Goal: Find specific page/section: Find specific page/section

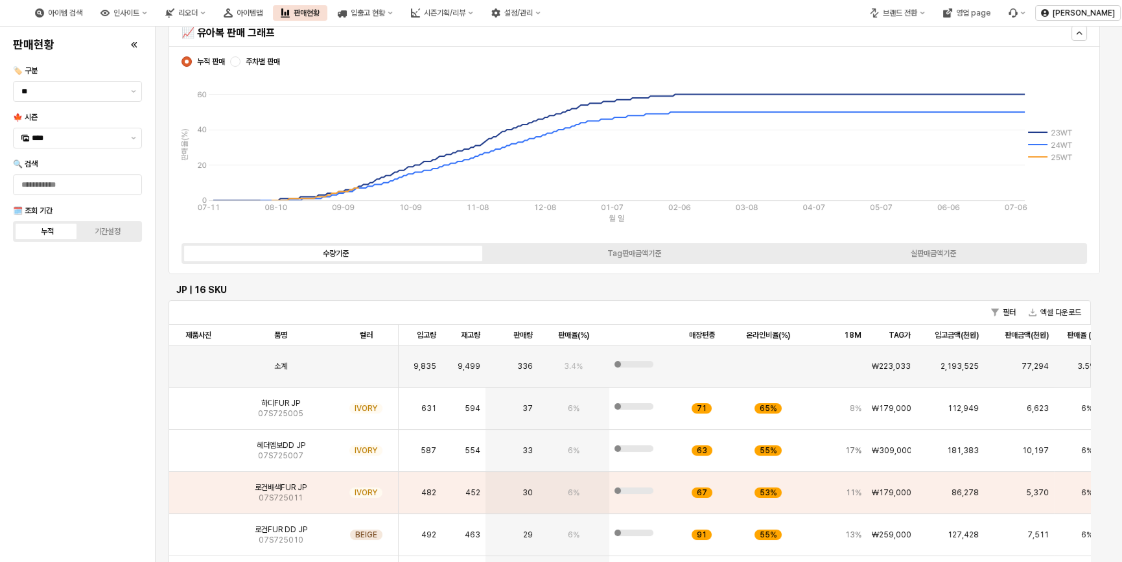
scroll to position [58, 0]
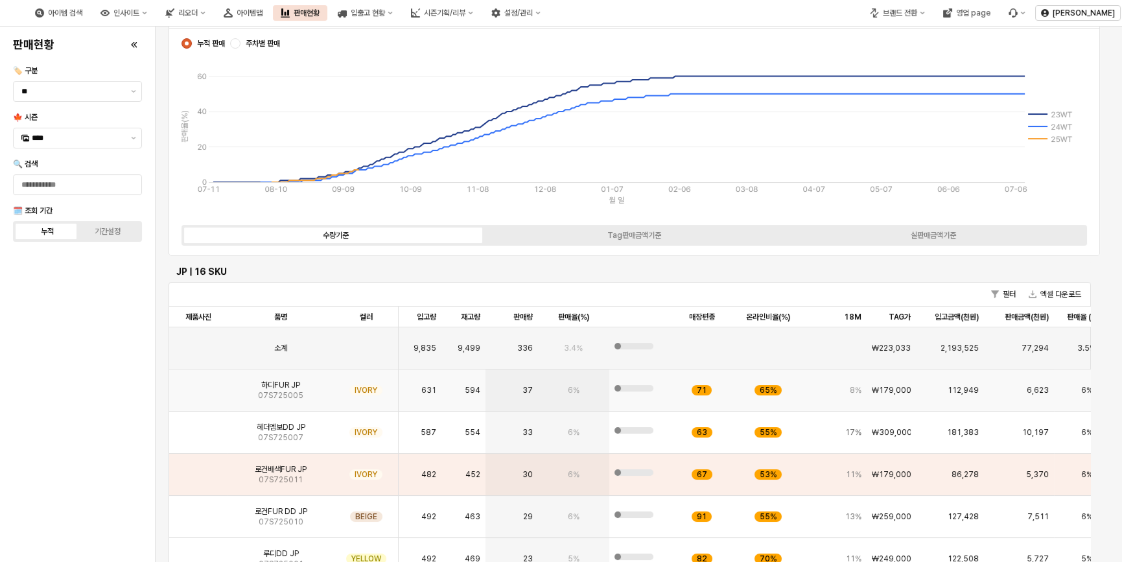
click at [198, 385] on img "App Frame" at bounding box center [198, 385] width 0 height 0
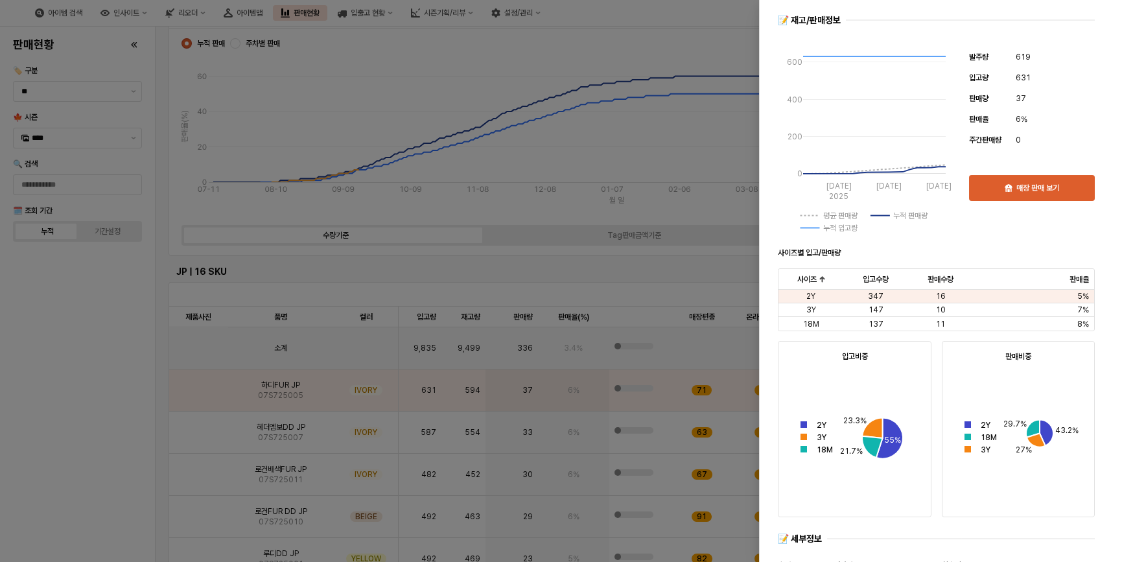
scroll to position [353, 0]
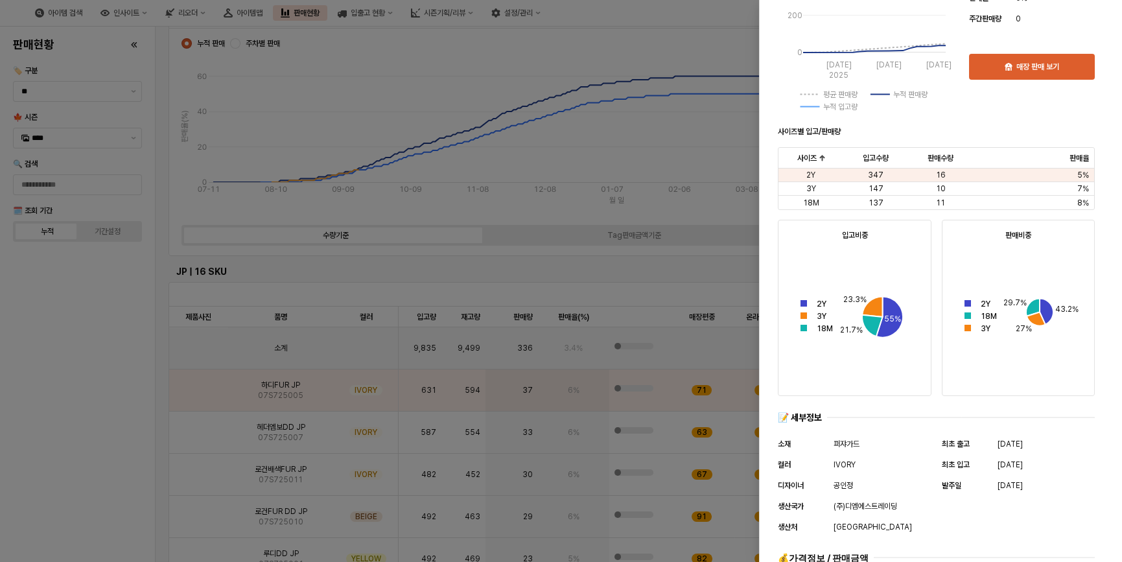
click at [64, 298] on div at bounding box center [561, 281] width 1122 height 562
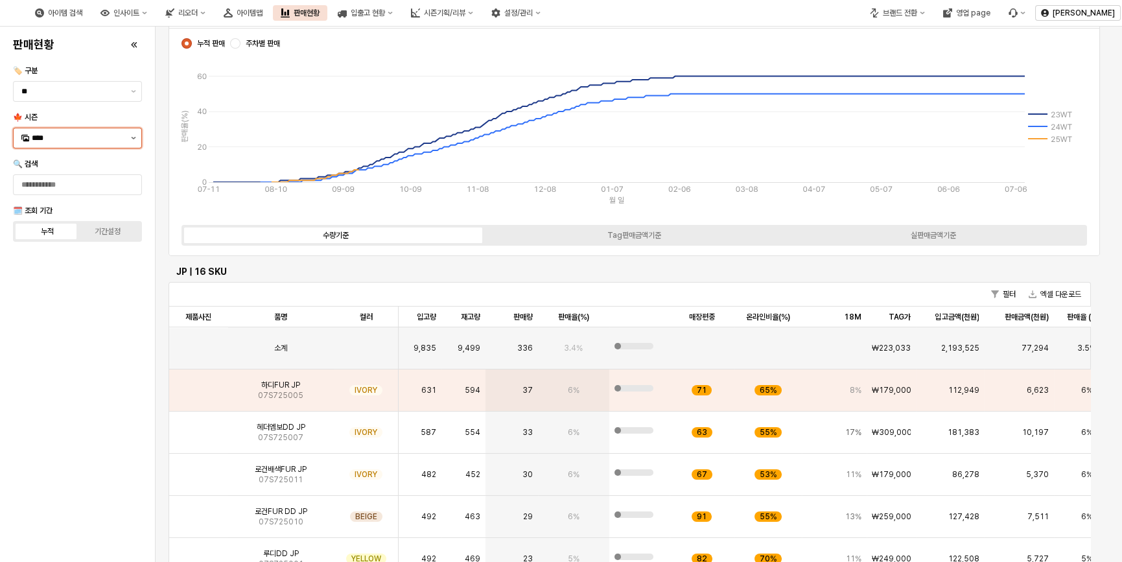
click at [134, 136] on button "제안 사항 표시" at bounding box center [134, 137] width 16 height 19
click at [59, 310] on div "23WT" at bounding box center [79, 311] width 94 height 10
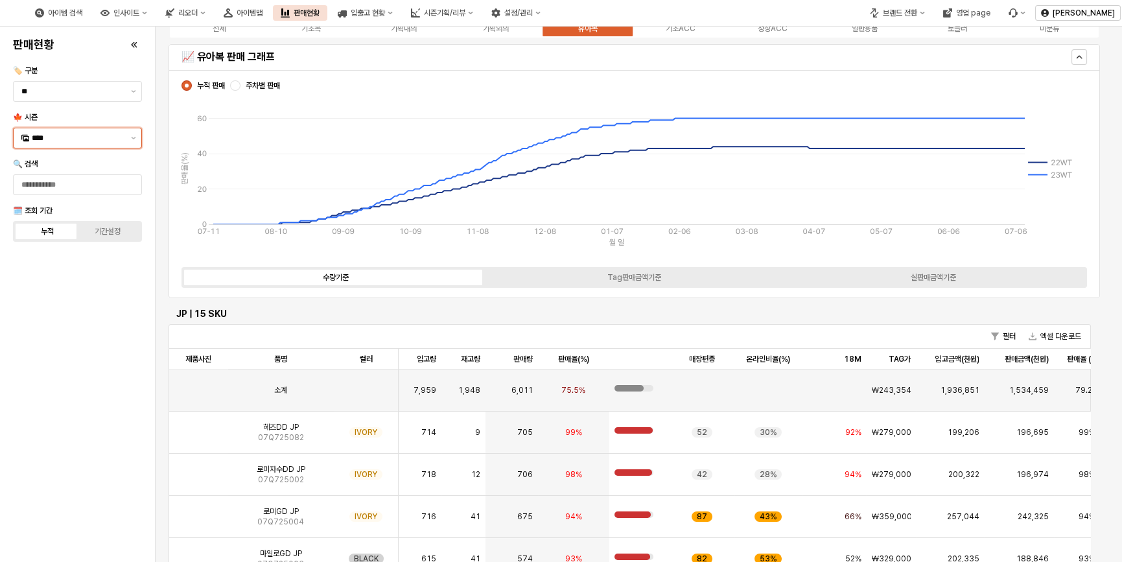
scroll to position [0, 0]
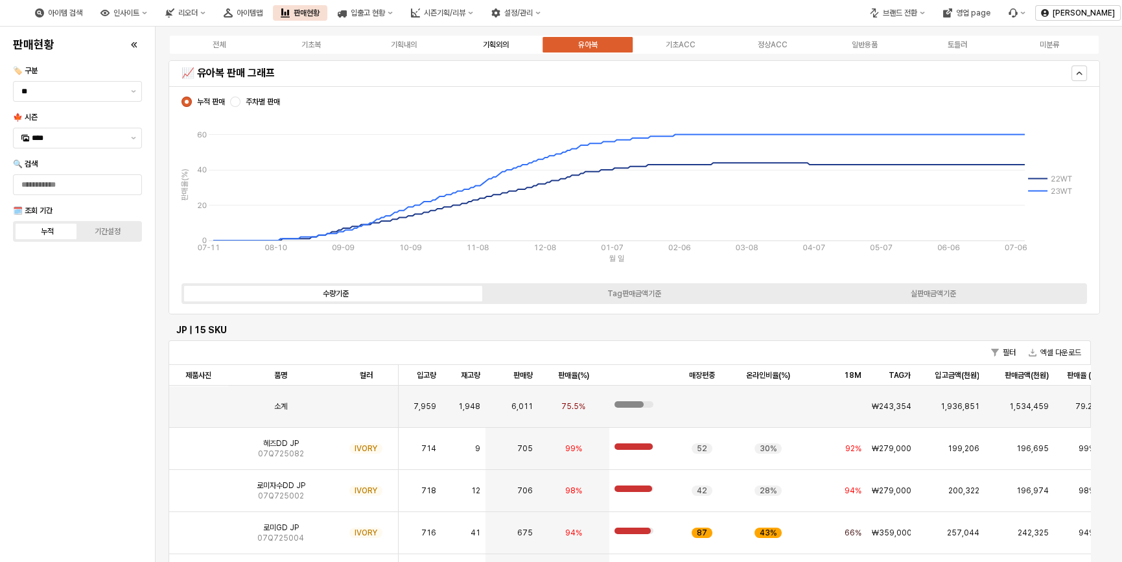
click at [506, 44] on div "기획외의" at bounding box center [496, 44] width 26 height 9
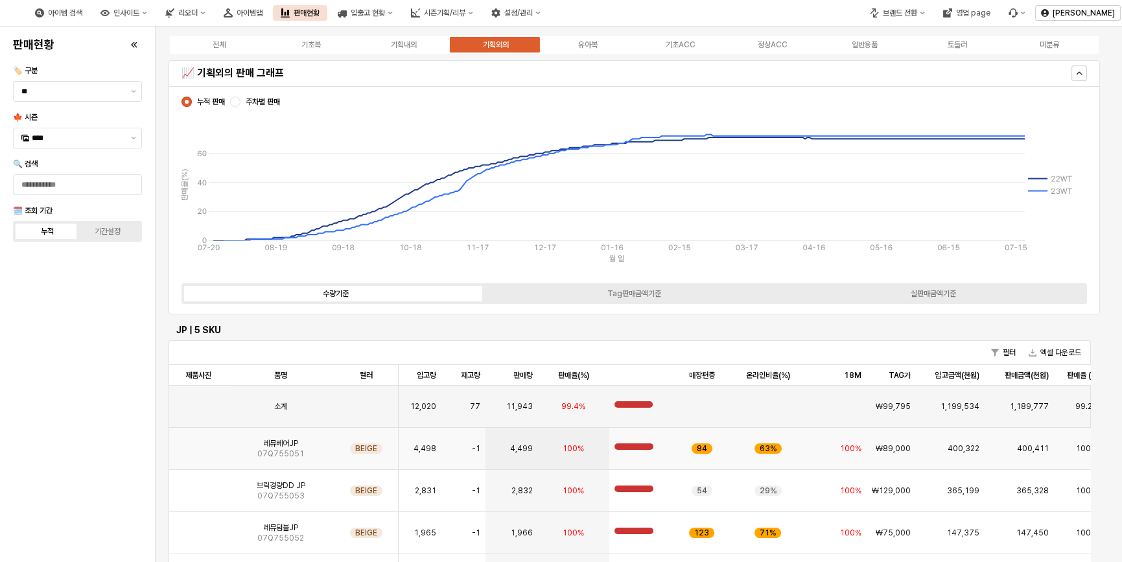
click at [198, 443] on img "App Frame" at bounding box center [198, 443] width 0 height 0
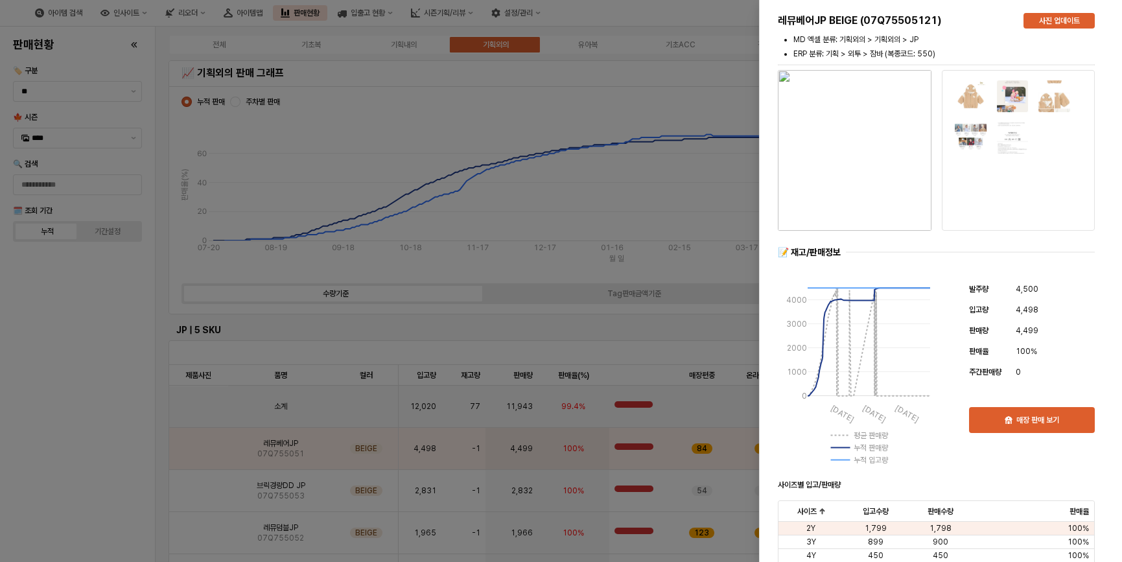
click at [972, 102] on img at bounding box center [970, 96] width 33 height 33
click at [1018, 95] on img at bounding box center [1012, 96] width 33 height 33
click at [1064, 96] on img at bounding box center [1054, 96] width 33 height 33
click at [836, 159] on img "button" at bounding box center [855, 150] width 154 height 161
click at [118, 415] on div at bounding box center [561, 281] width 1122 height 562
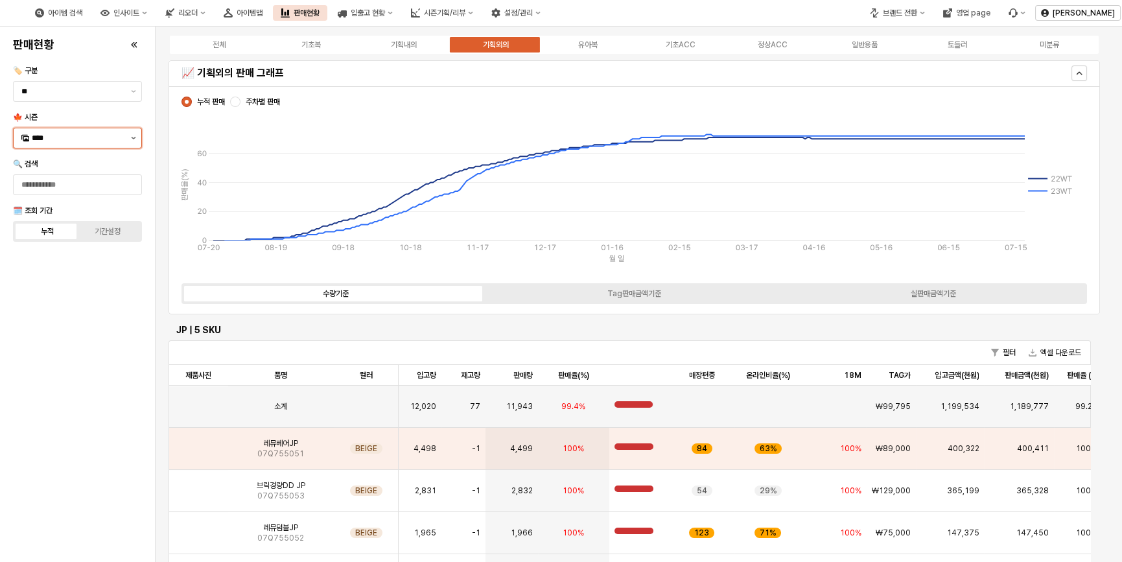
click at [131, 137] on icon "제안 사항 표시" at bounding box center [133, 138] width 5 height 3
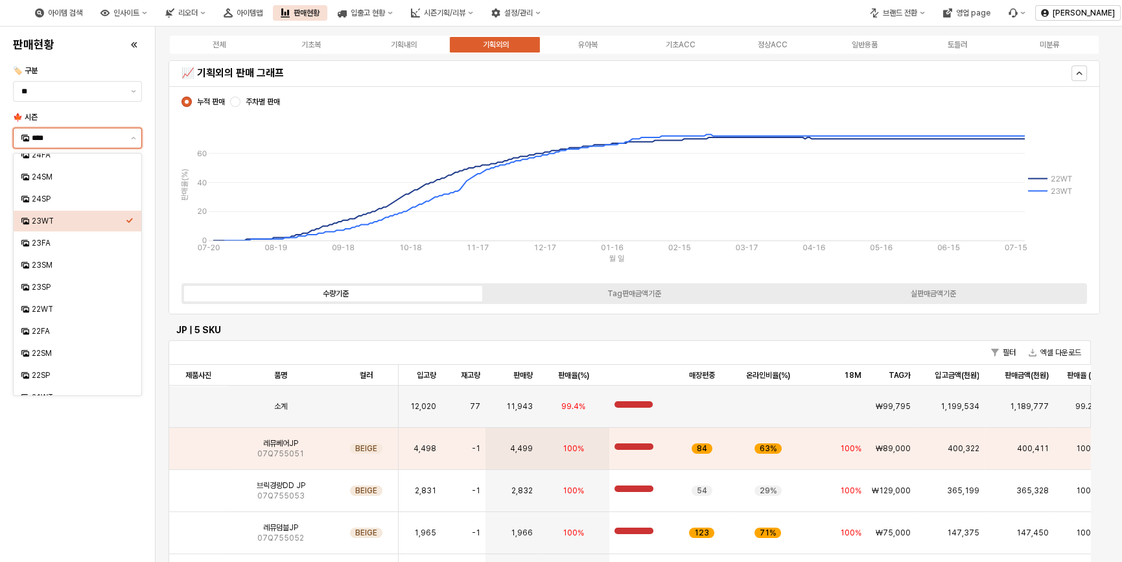
scroll to position [220, 0]
click at [58, 294] on div "22WT" at bounding box center [79, 296] width 94 height 10
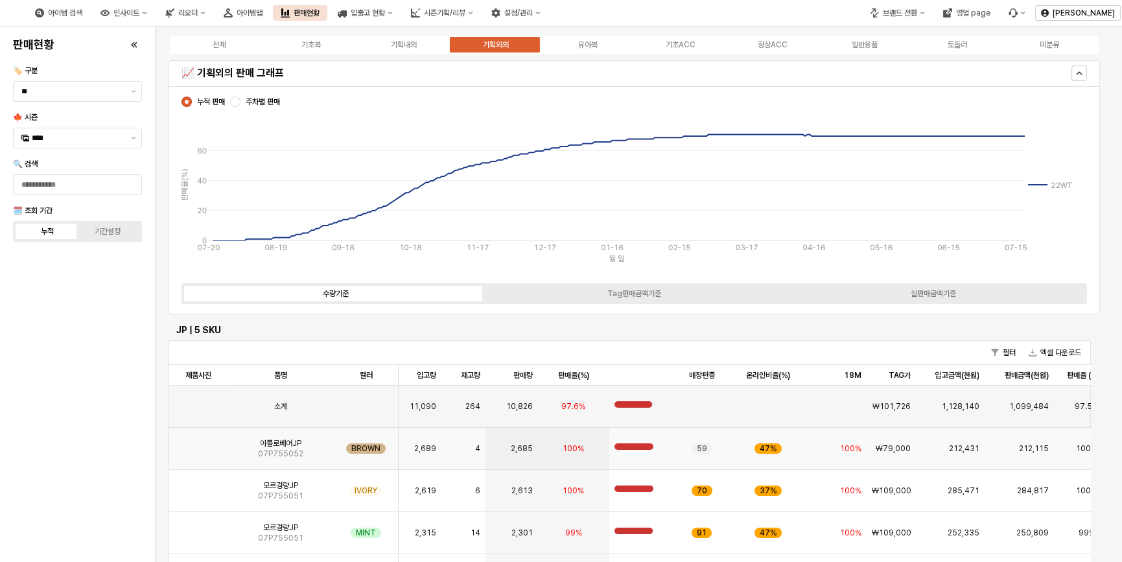
click at [198, 443] on img "App Frame" at bounding box center [198, 443] width 0 height 0
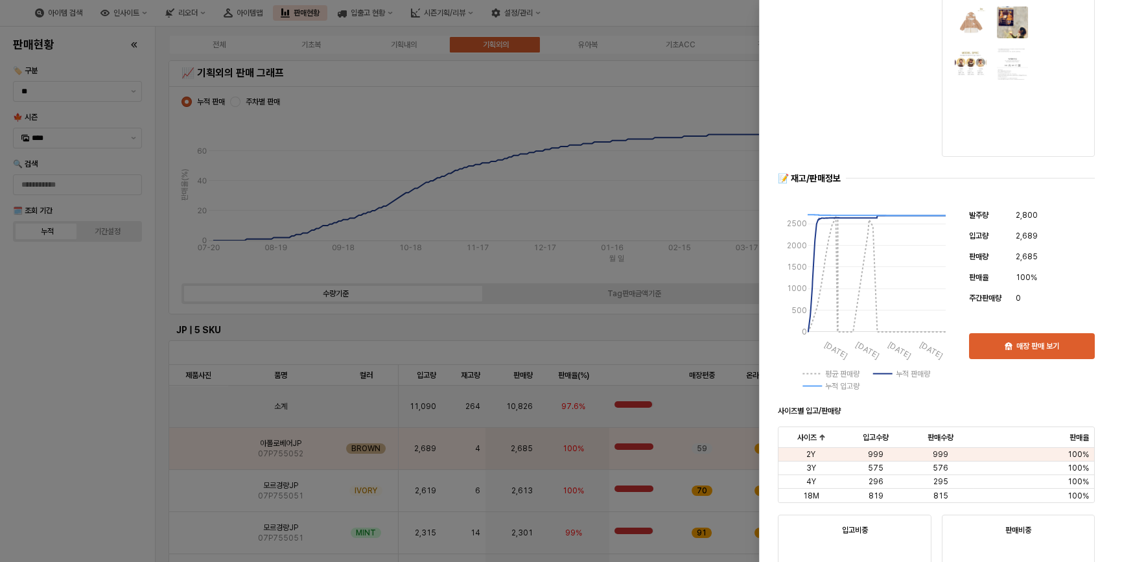
scroll to position [0, 0]
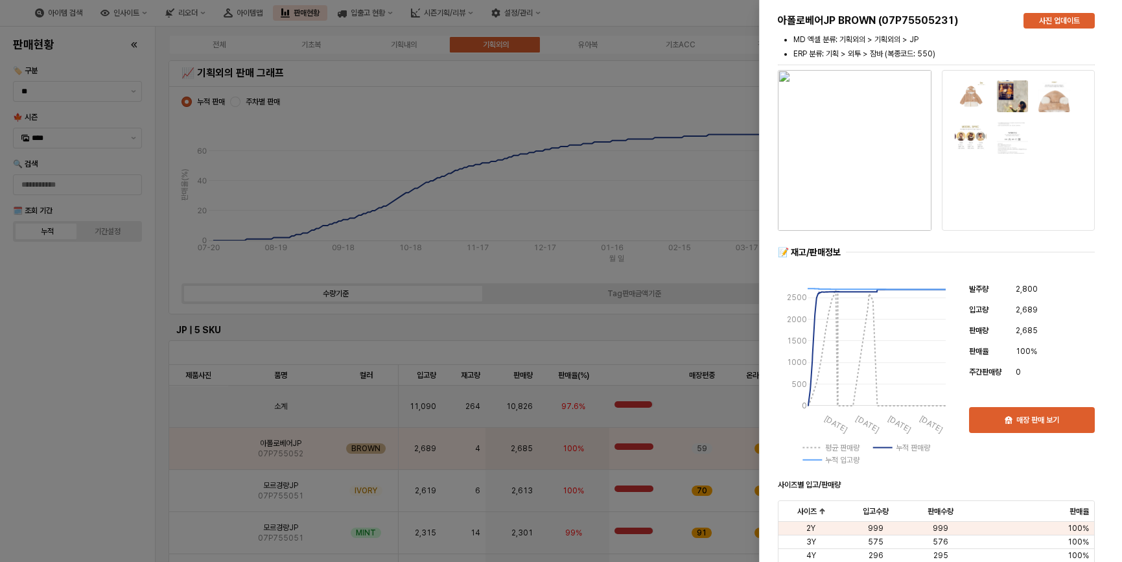
click at [869, 169] on img "button" at bounding box center [855, 150] width 154 height 161
click at [87, 388] on div at bounding box center [561, 281] width 1122 height 562
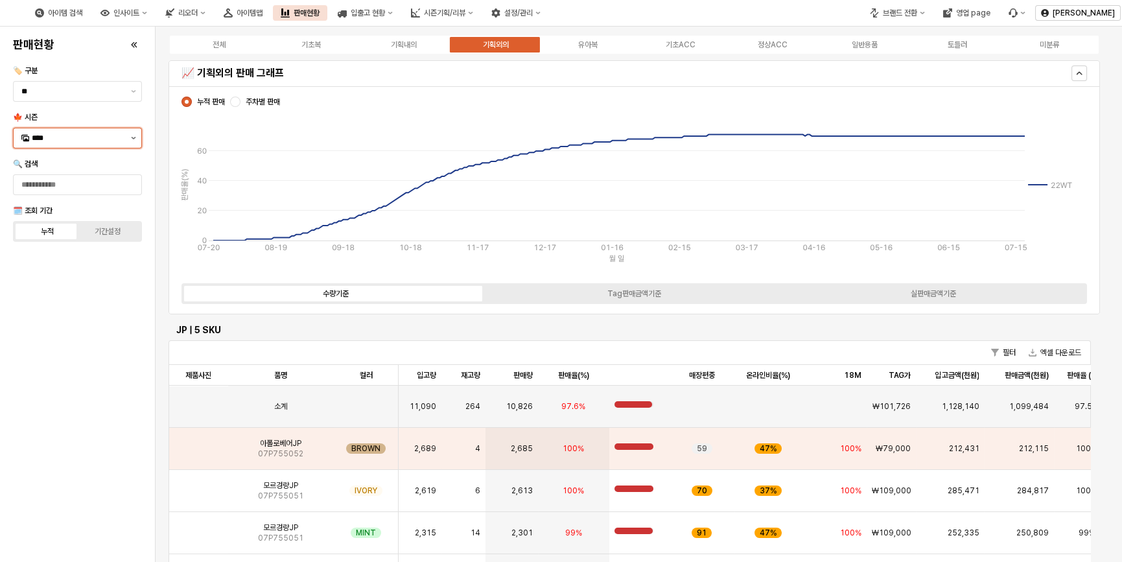
click at [134, 136] on button "제안 사항 표시" at bounding box center [134, 137] width 16 height 19
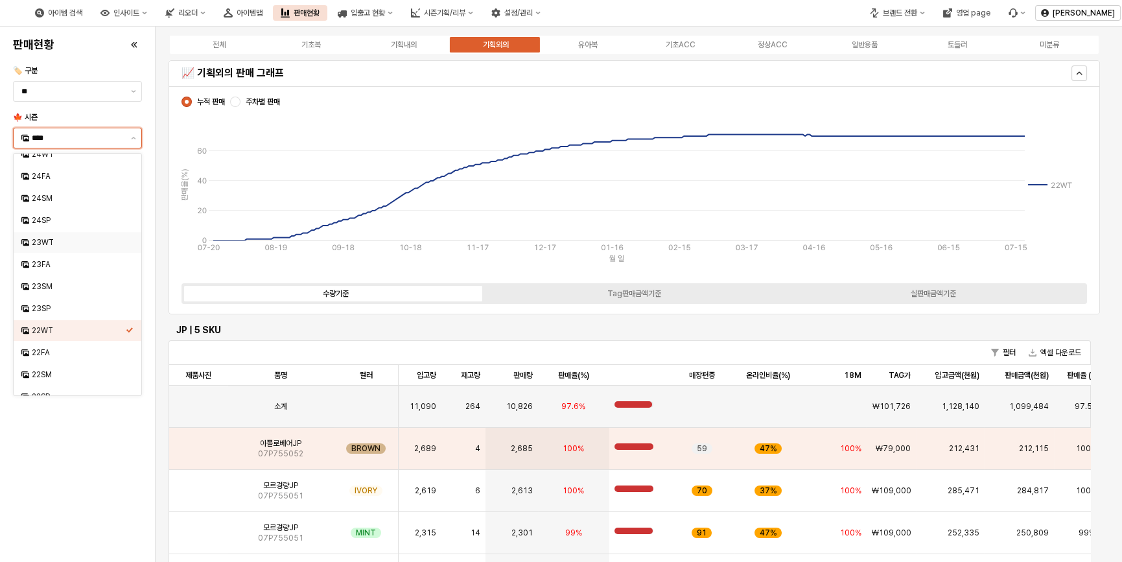
scroll to position [249, 0]
click at [69, 351] on div "21WT" at bounding box center [79, 356] width 94 height 10
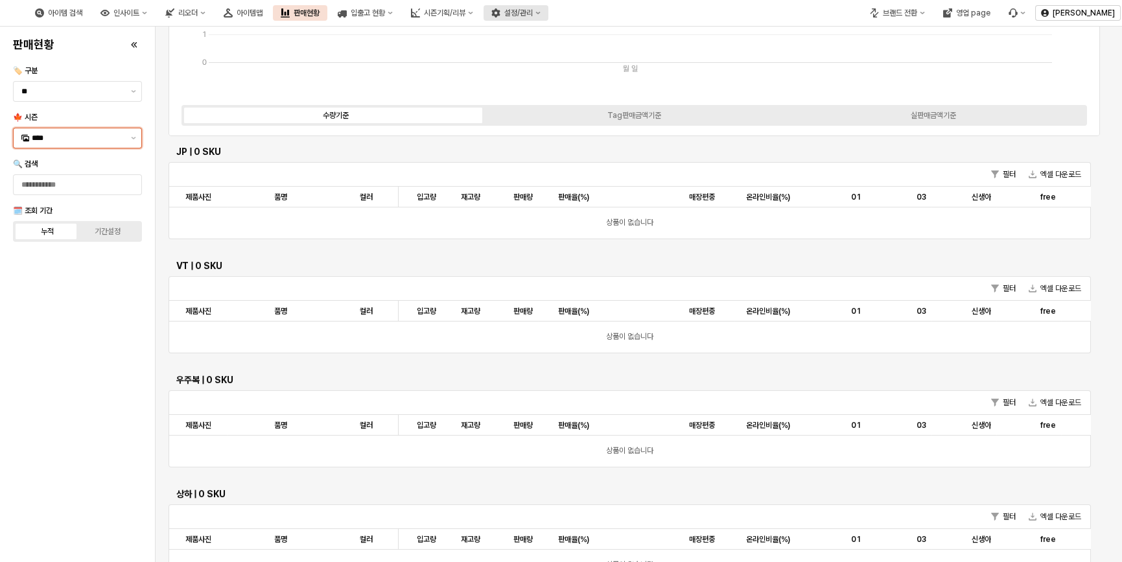
scroll to position [58, 0]
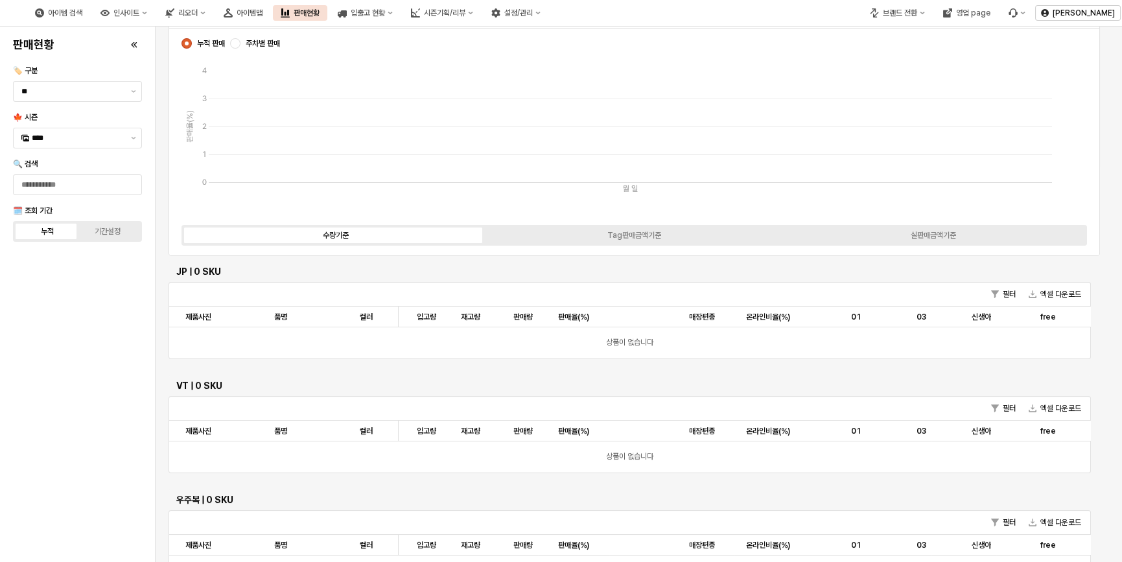
drag, startPoint x: 74, startPoint y: 290, endPoint x: 77, endPoint y: 266, distance: 23.6
click at [74, 290] on div "판매현황 🏷️ 구분 ** 🍁 시즌 **** 🔍 검색 🗓️ 조회 기간 누적 기간설정" at bounding box center [77, 294] width 139 height 525
click at [67, 142] on input "****" at bounding box center [77, 138] width 91 height 13
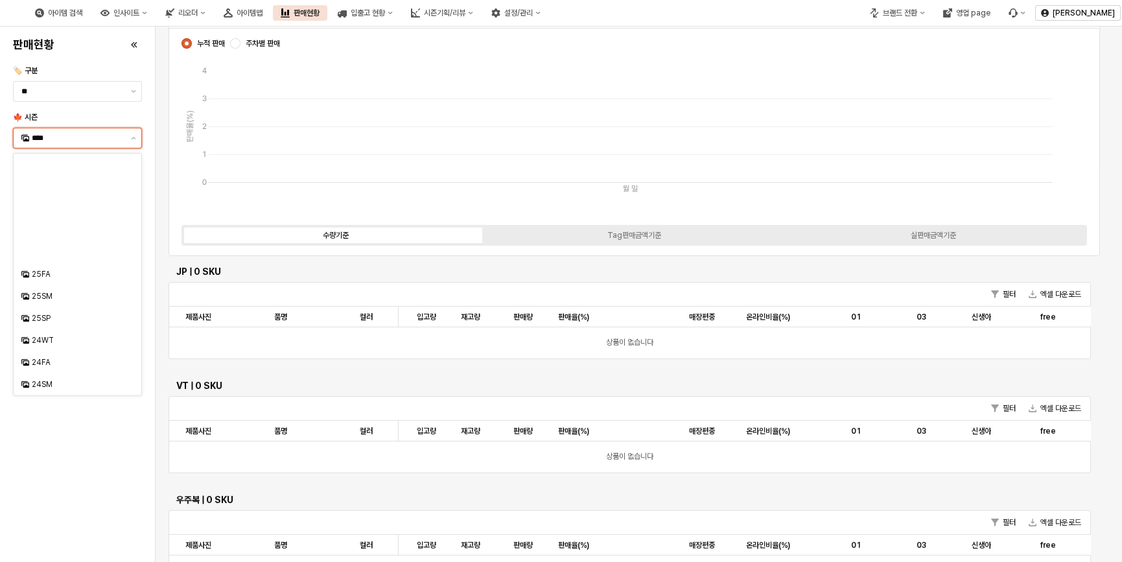
scroll to position [220, 0]
click at [56, 169] on div "24SM" at bounding box center [79, 164] width 94 height 10
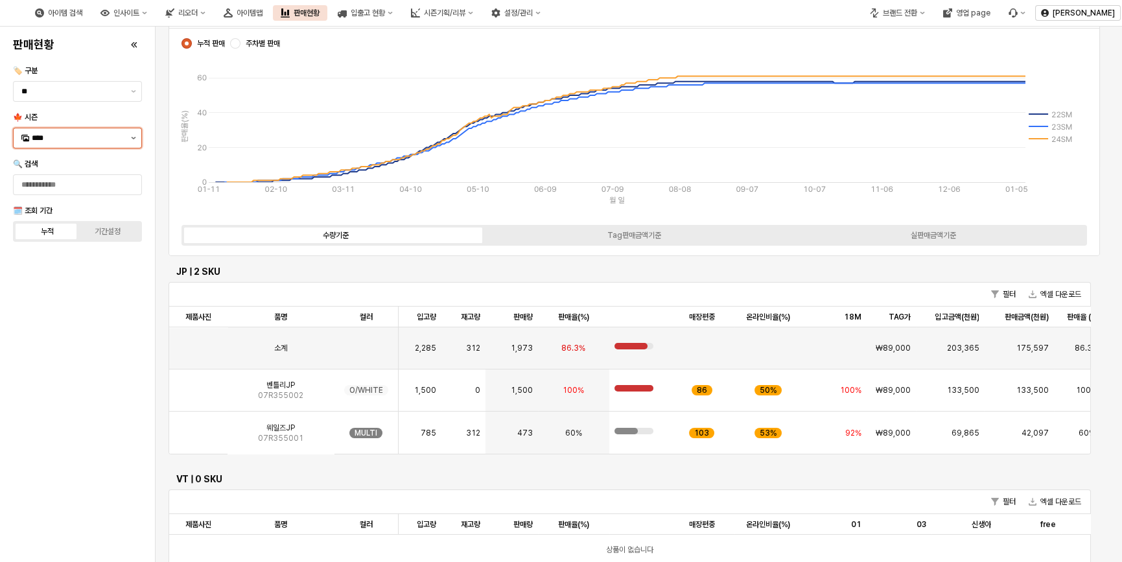
click at [130, 137] on button "제안 사항 표시" at bounding box center [134, 137] width 16 height 19
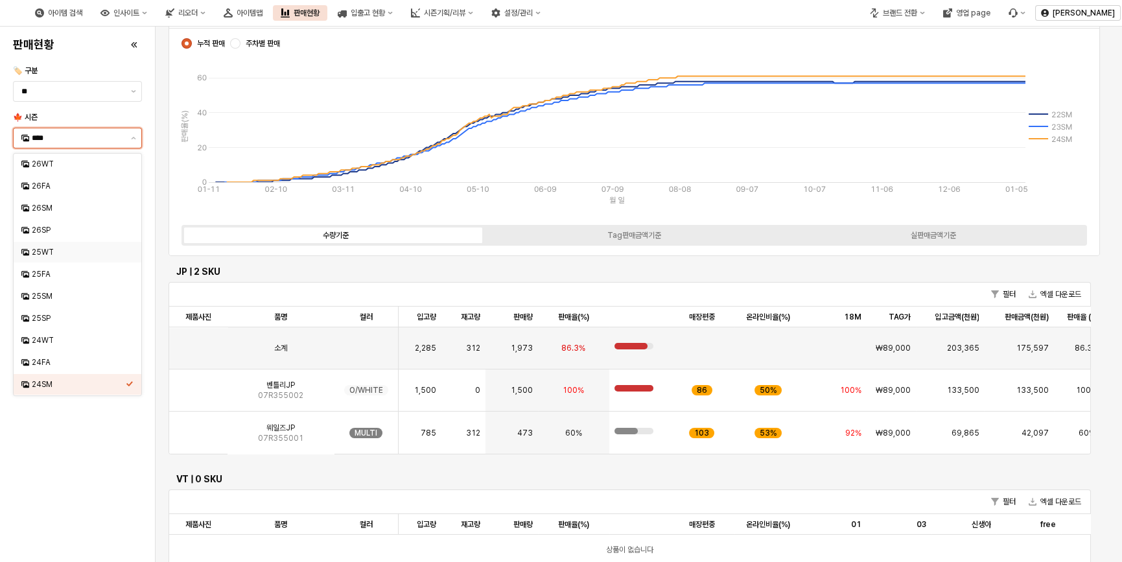
click at [53, 253] on div "25WT" at bounding box center [79, 252] width 94 height 10
type input "****"
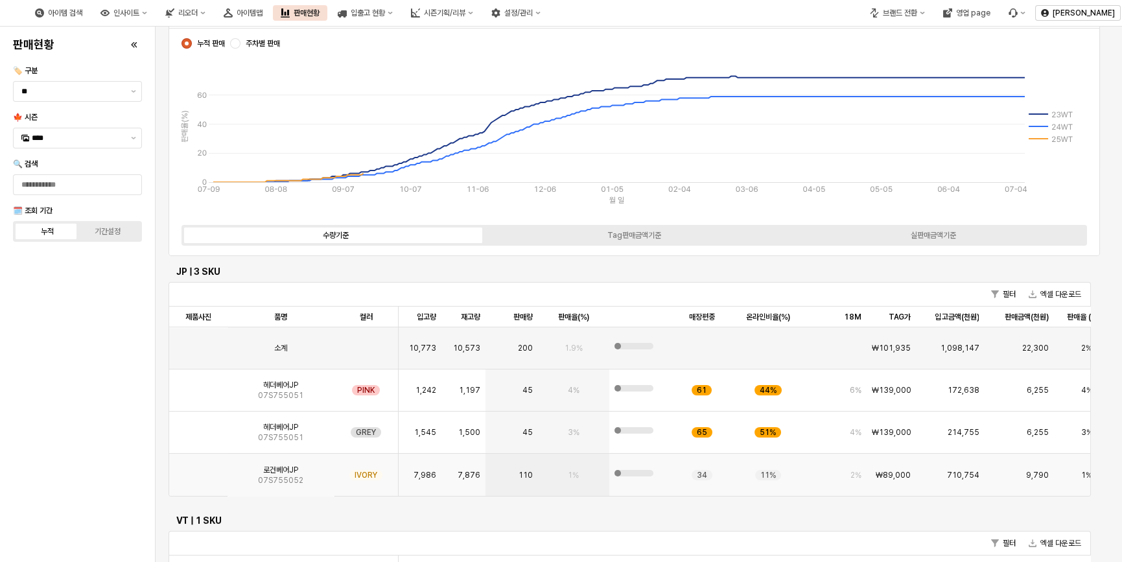
click at [198, 470] on img "App Frame" at bounding box center [198, 470] width 0 height 0
